Goal: Task Accomplishment & Management: Use online tool/utility

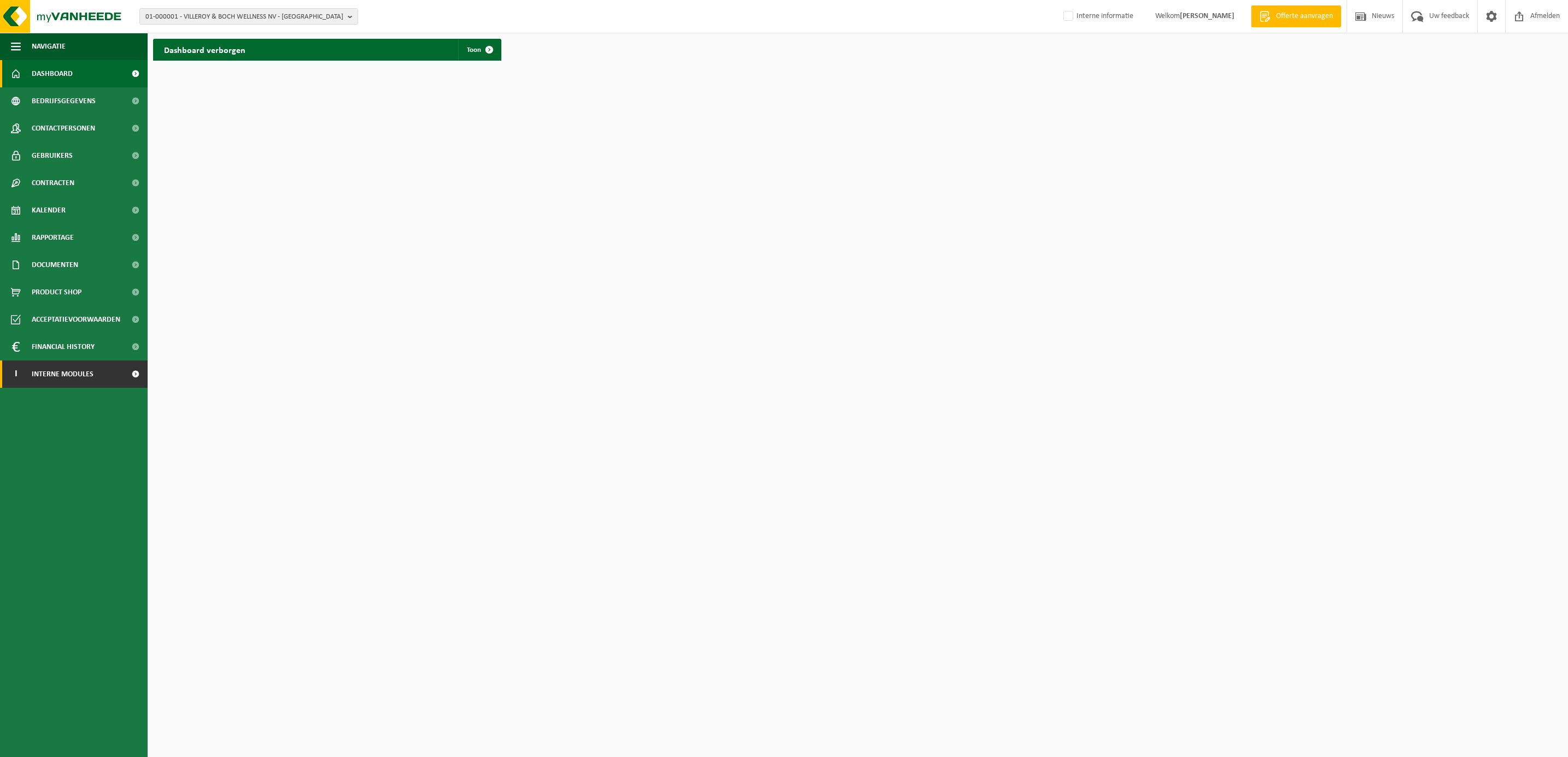
click at [49, 376] on span "Interne modules" at bounding box center [62, 375] width 61 height 28
click at [77, 450] on span "Orderentry Goedkeuring" at bounding box center [77, 457] width 92 height 28
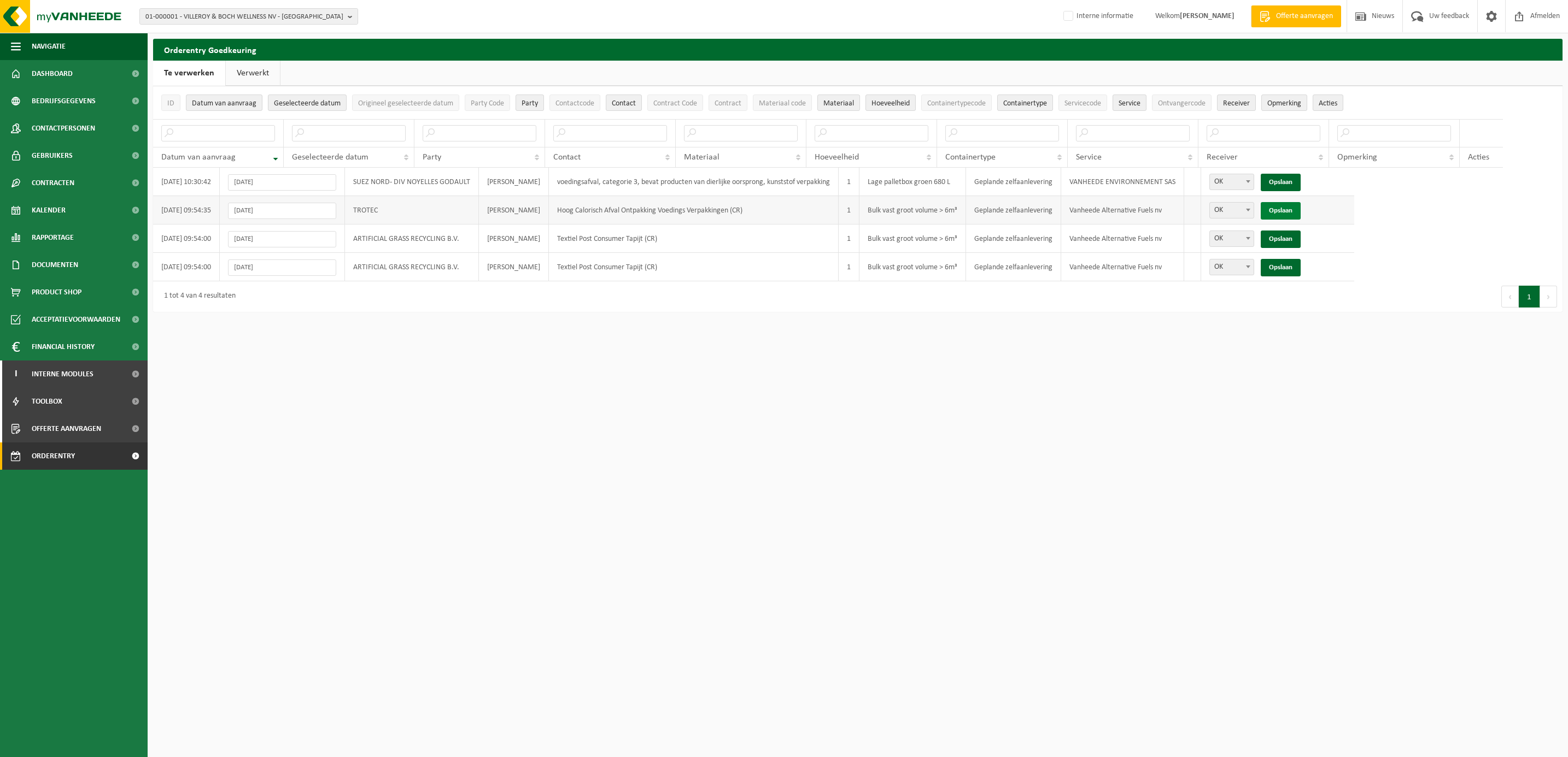
click at [1300, 216] on link "Opslaan" at bounding box center [1280, 211] width 40 height 18
click at [1299, 216] on link "Opslaan" at bounding box center [1280, 211] width 40 height 18
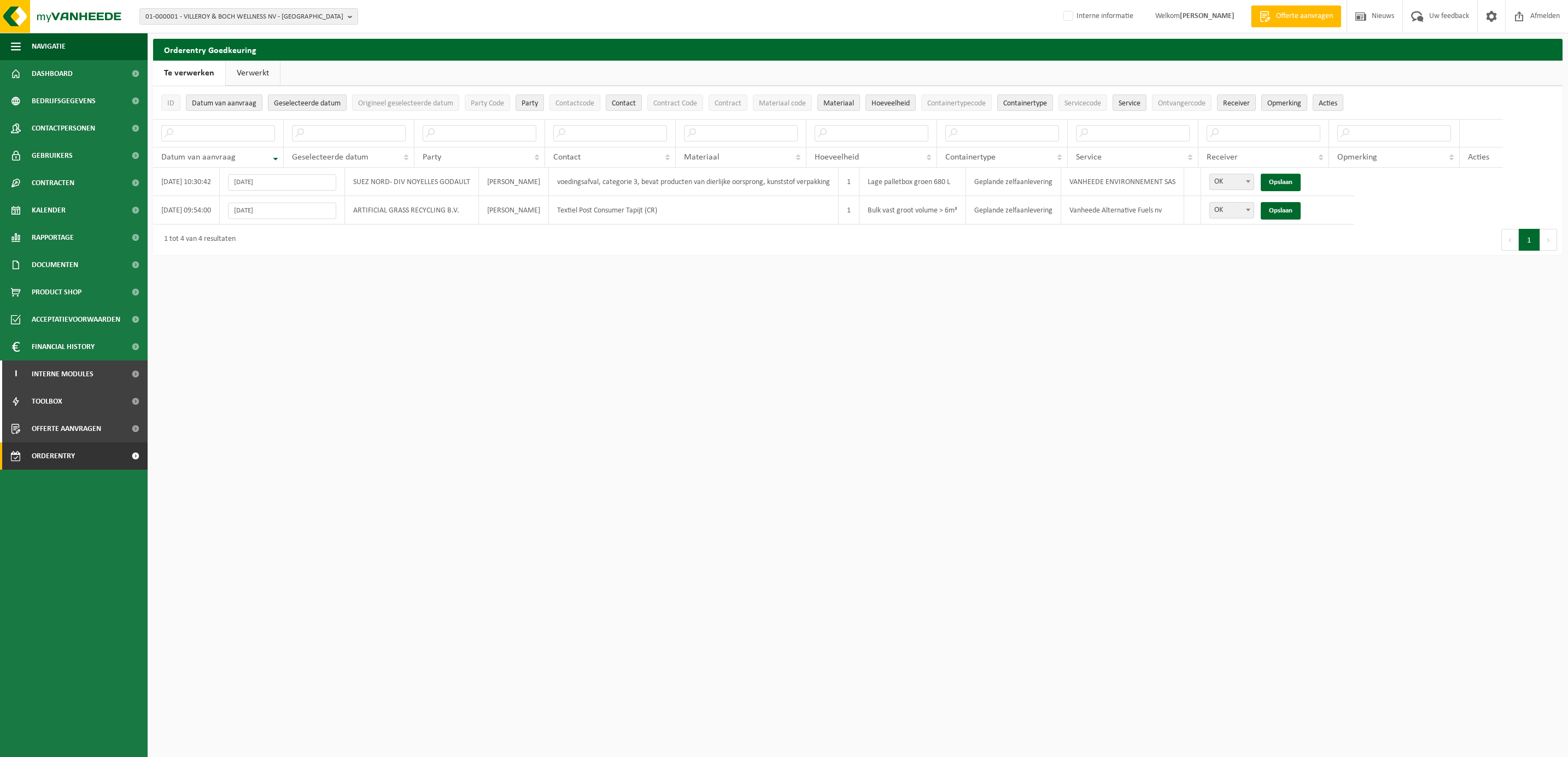
click at [1299, 216] on link "Opslaan" at bounding box center [1280, 211] width 40 height 18
click at [256, 79] on link "Verwerkt" at bounding box center [252, 72] width 54 height 25
